Goal: Navigation & Orientation: Find specific page/section

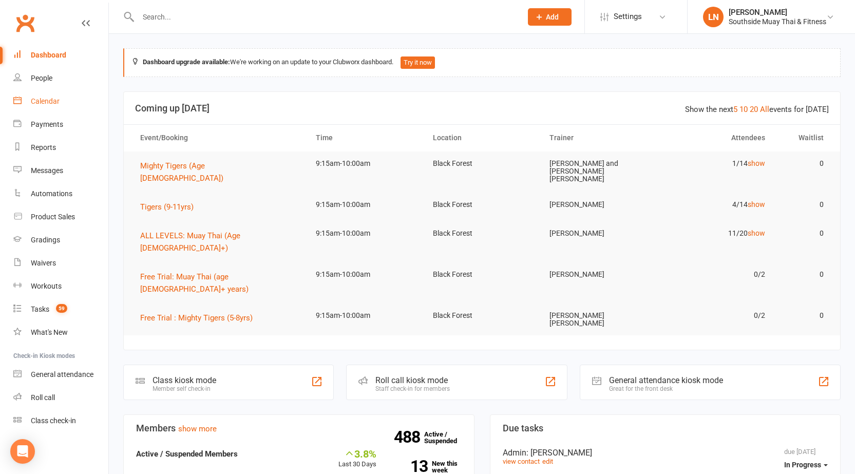
click at [54, 103] on div "Calendar" at bounding box center [45, 101] width 29 height 8
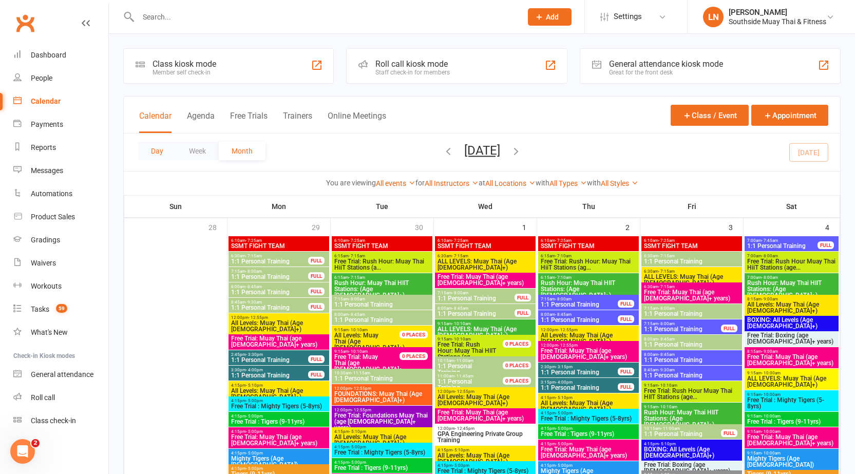
click at [148, 152] on button "Day" at bounding box center [157, 151] width 38 height 18
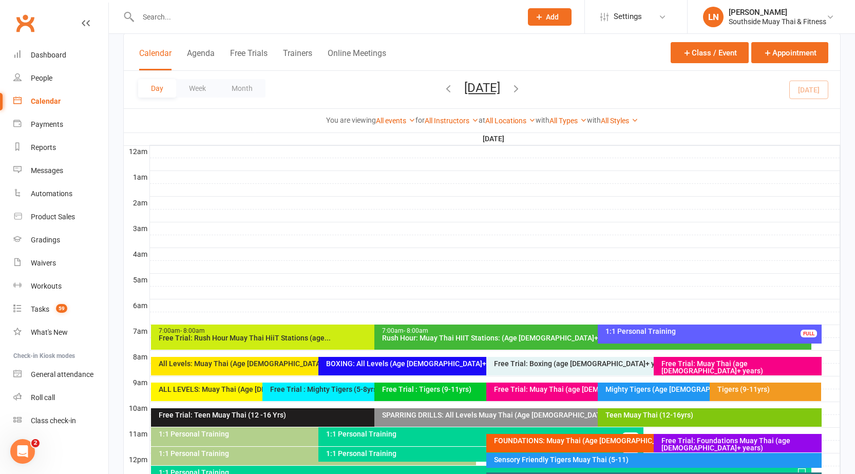
scroll to position [154, 0]
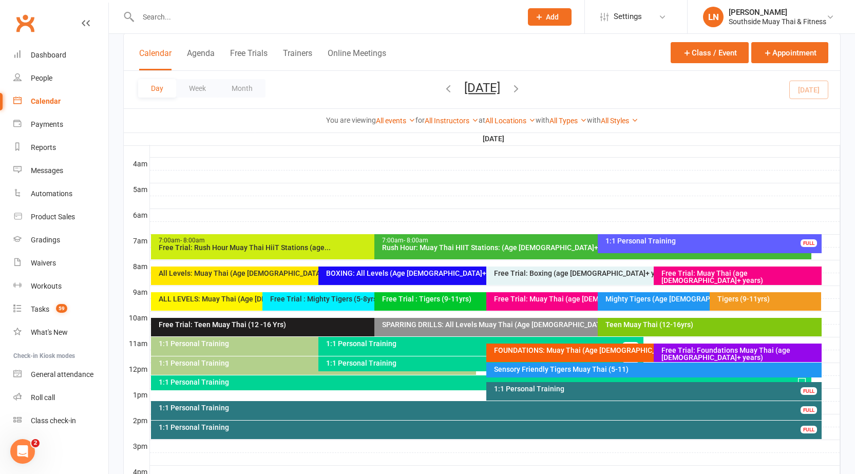
click at [777, 306] on div "Tigers (9-11yrs)" at bounding box center [765, 301] width 112 height 18
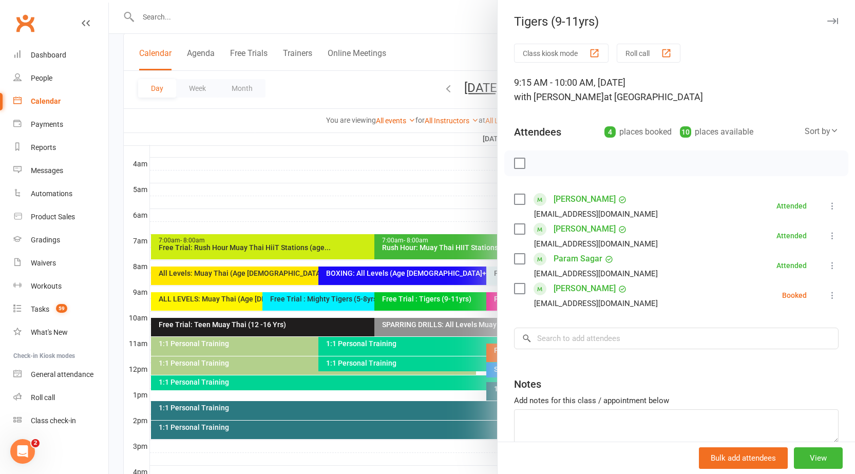
click at [342, 202] on div at bounding box center [482, 237] width 746 height 474
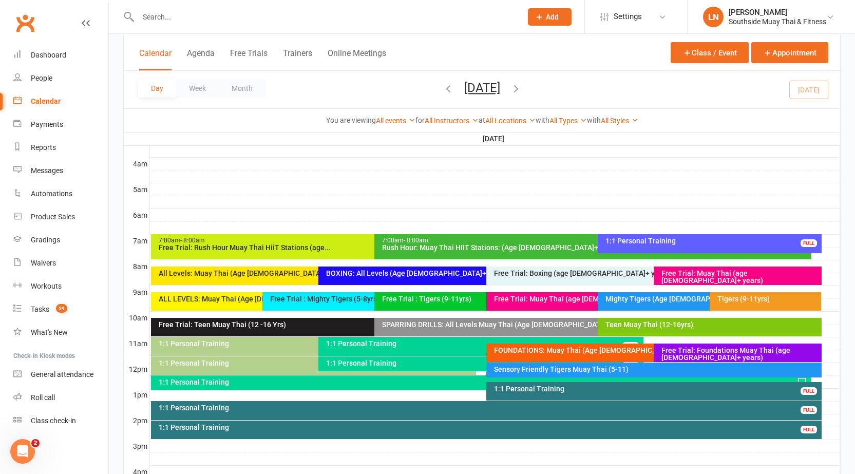
click at [622, 294] on div "Mighty Tigers (Age [DEMOGRAPHIC_DATA])" at bounding box center [703, 301] width 213 height 18
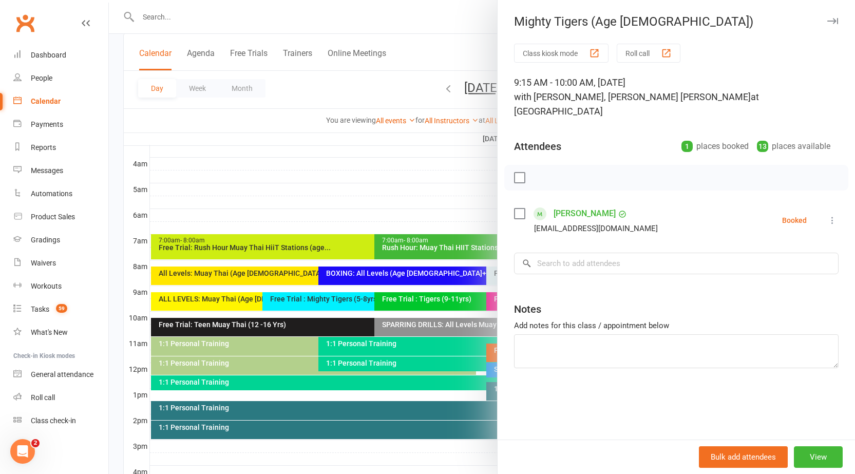
click at [429, 210] on div at bounding box center [482, 237] width 746 height 474
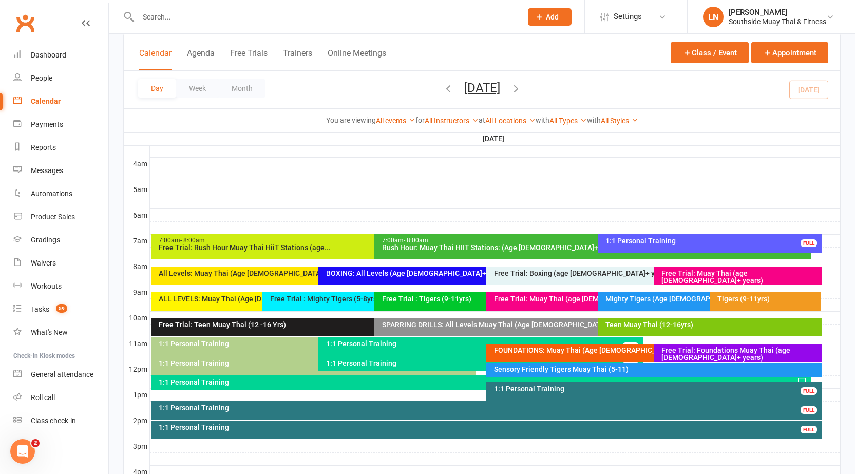
click at [681, 302] on div "Mighty Tigers (Age [DEMOGRAPHIC_DATA])" at bounding box center [707, 298] width 204 height 7
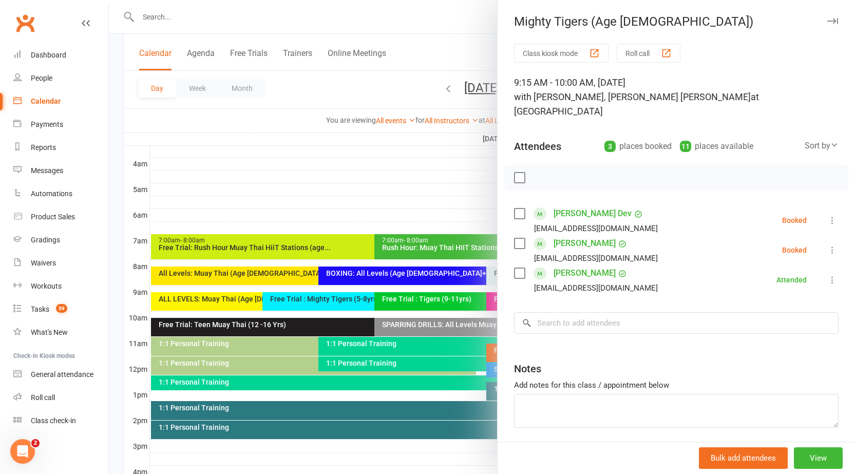
click at [448, 180] on div at bounding box center [482, 237] width 746 height 474
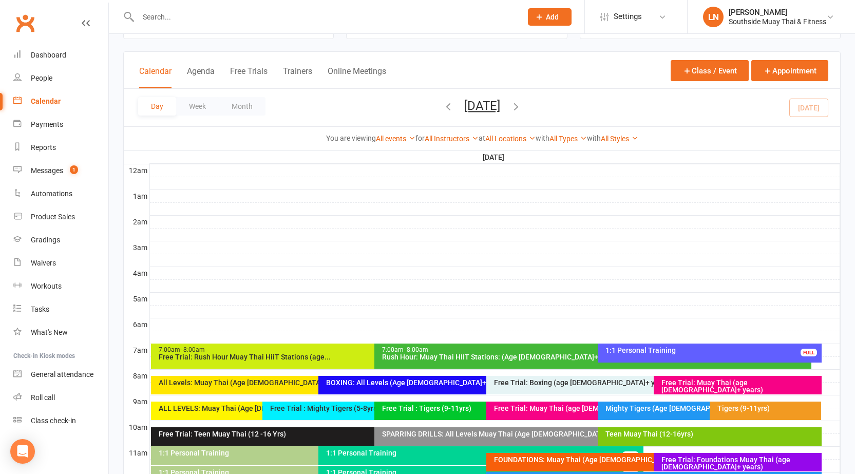
scroll to position [103, 0]
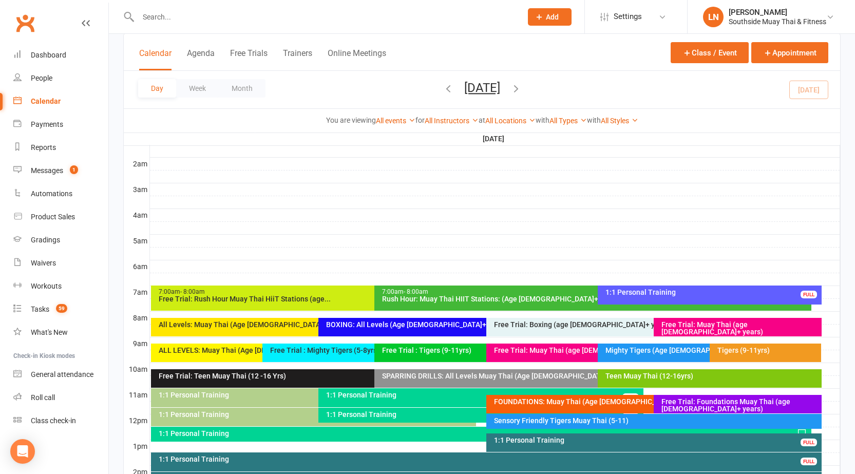
click at [641, 342] on div "7:00am - 8:00am Free Trial: Rush Hour Muay Thai HiiT Stations (age... All Level…" at bounding box center [482, 414] width 716 height 616
click at [634, 348] on div "Mighty Tigers (Age [DEMOGRAPHIC_DATA])" at bounding box center [707, 349] width 204 height 7
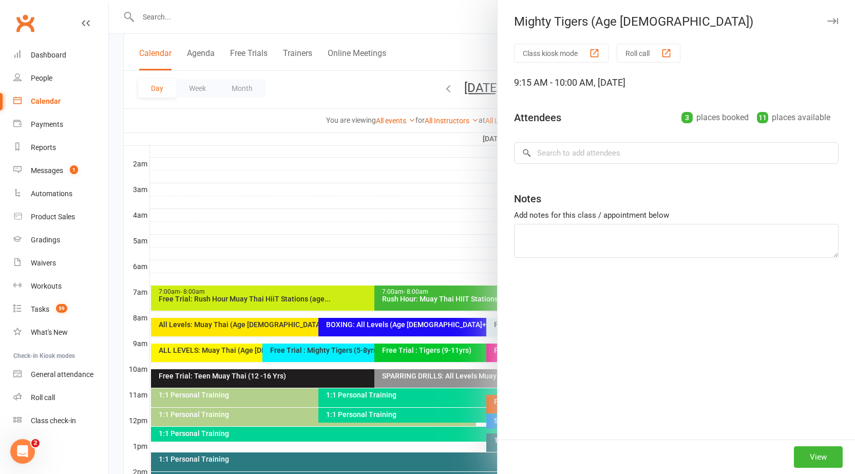
scroll to position [0, 0]
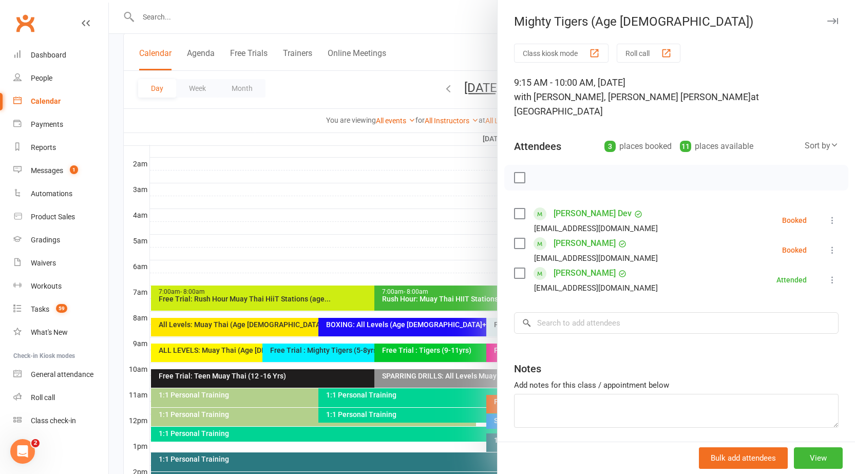
click at [413, 236] on div at bounding box center [482, 237] width 746 height 474
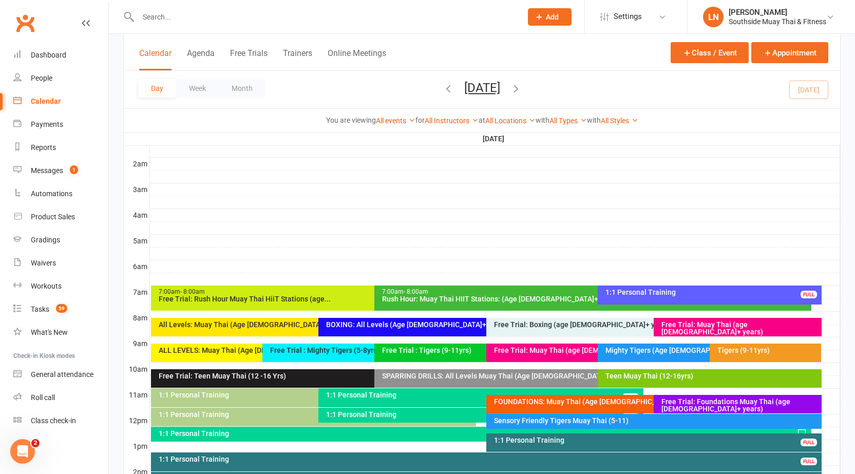
click at [781, 353] on div "Tigers (9-11yrs)" at bounding box center [767, 349] width 103 height 7
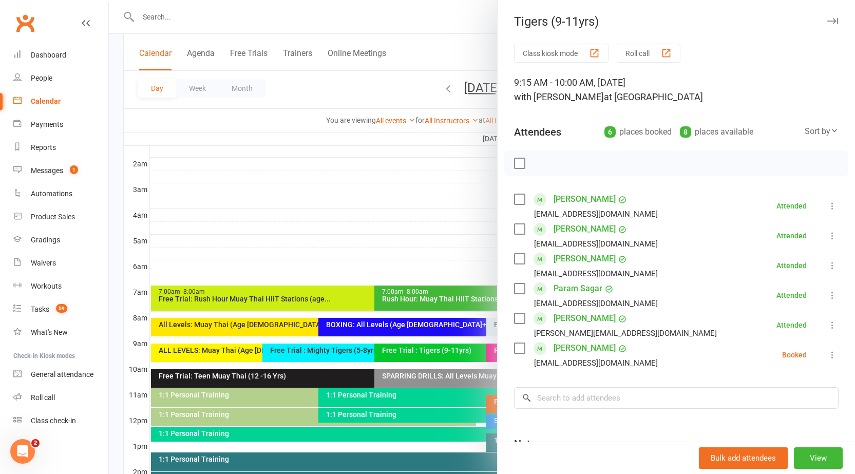
click at [441, 229] on div at bounding box center [482, 237] width 746 height 474
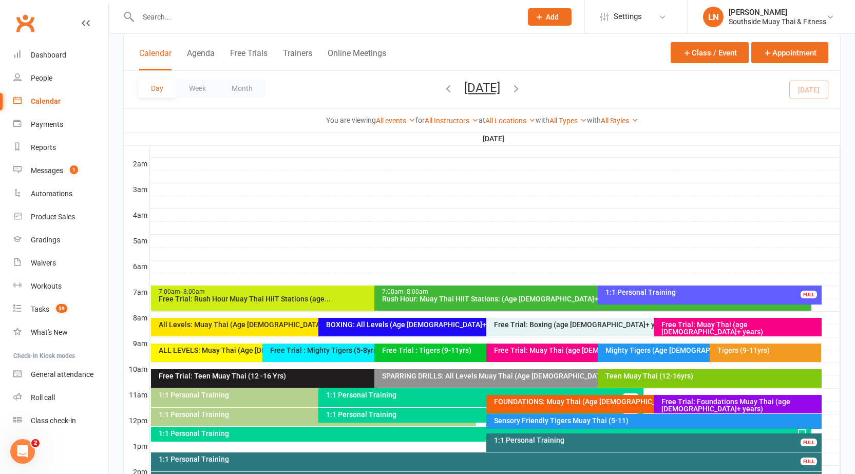
click at [656, 347] on div "Mighty Tigers (Age [DEMOGRAPHIC_DATA])" at bounding box center [707, 349] width 204 height 7
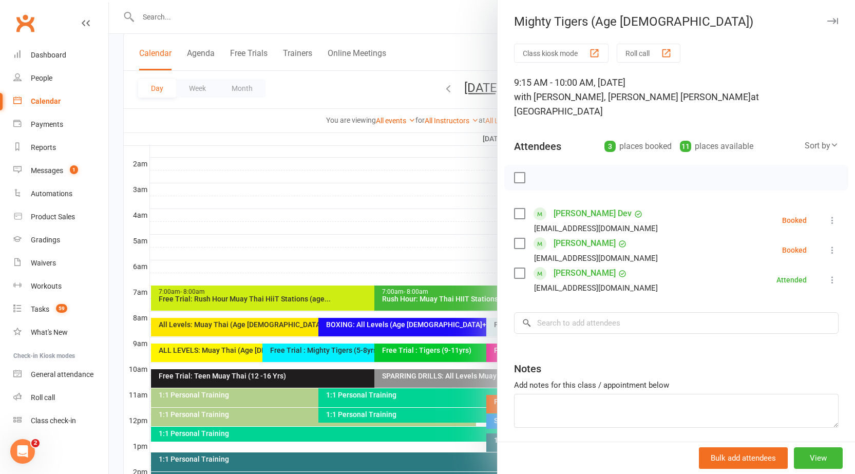
click at [427, 234] on div at bounding box center [482, 237] width 746 height 474
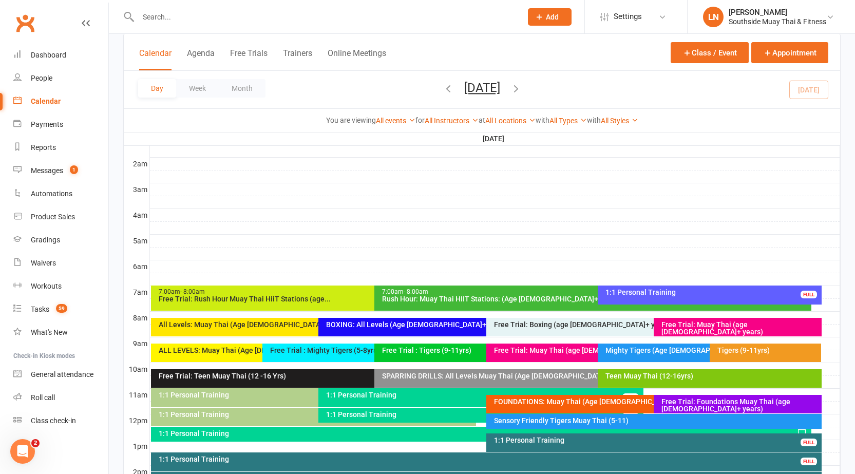
click at [637, 372] on div "Teen Muay Thai (12-16yrs)" at bounding box center [712, 375] width 214 height 7
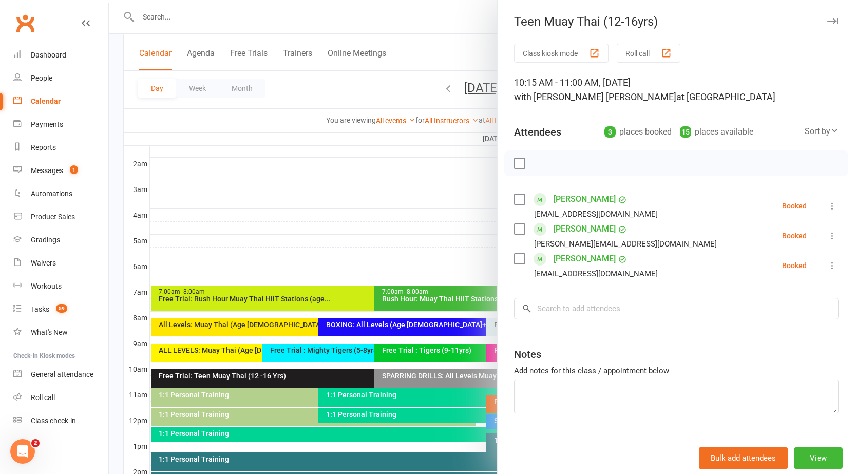
click at [363, 195] on div at bounding box center [482, 237] width 746 height 474
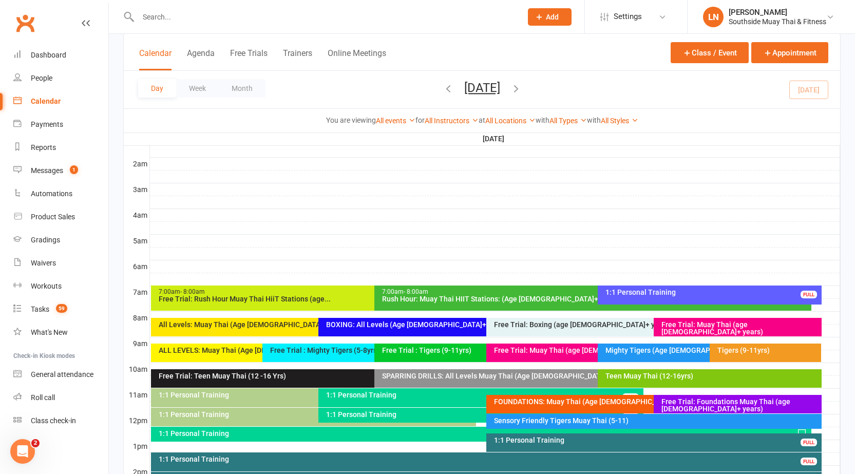
click at [292, 384] on div "Free Trial: Teen Muay Thai (12 -16 Yrs)" at bounding box center [369, 378] width 437 height 18
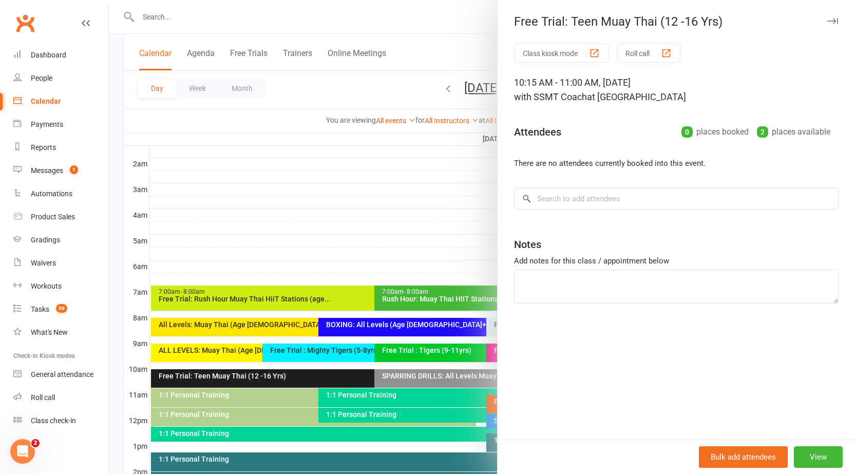
click at [314, 226] on div at bounding box center [482, 237] width 746 height 474
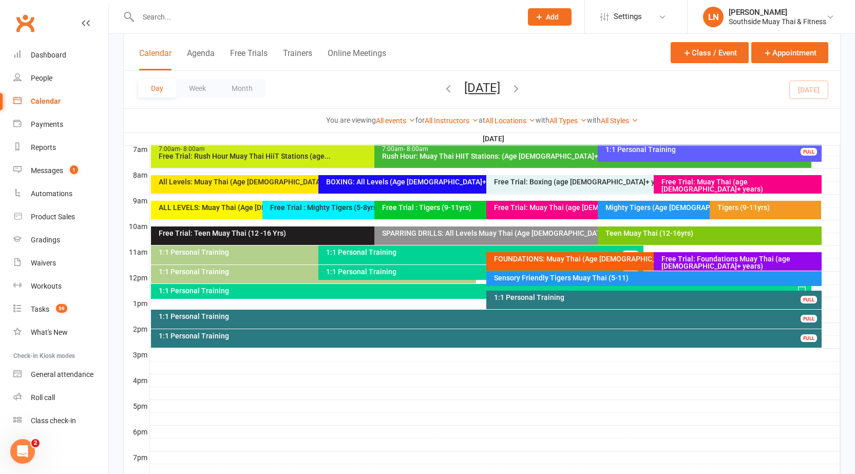
scroll to position [257, 0]
